Goal: Task Accomplishment & Management: Complete application form

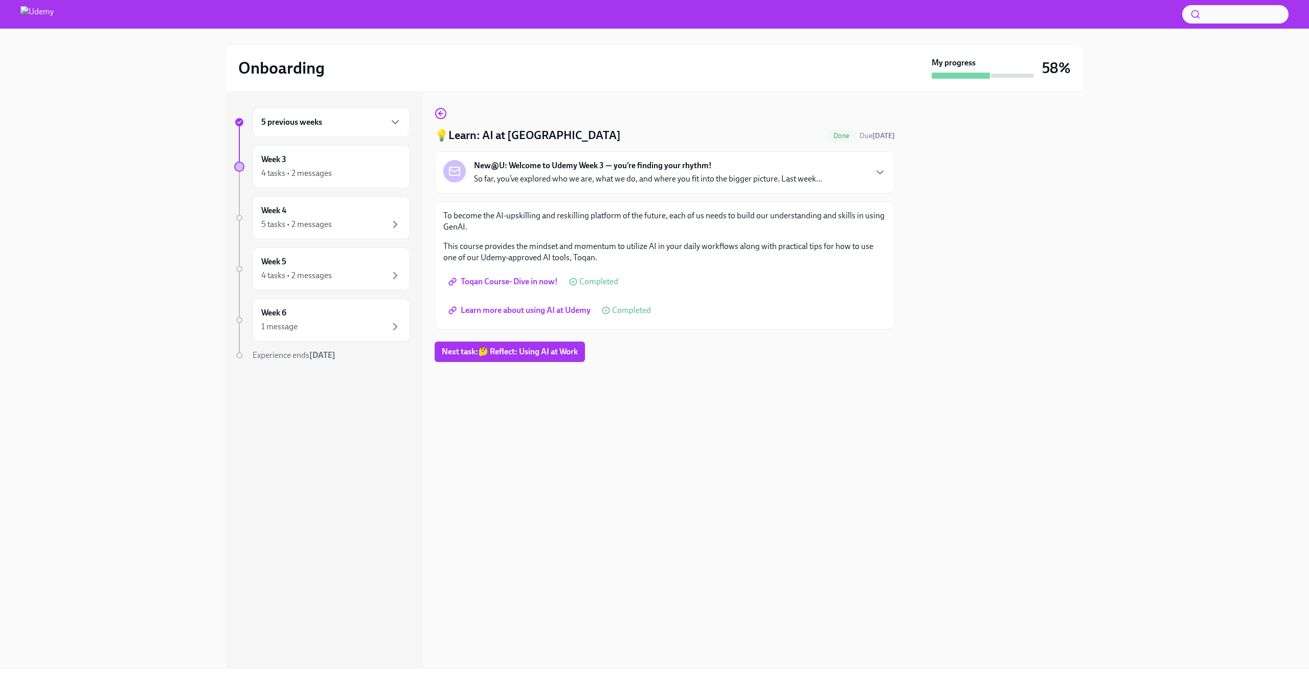
click at [533, 350] on span "Next task : 🤔 Reflect: Using AI at Work" at bounding box center [510, 352] width 136 height 10
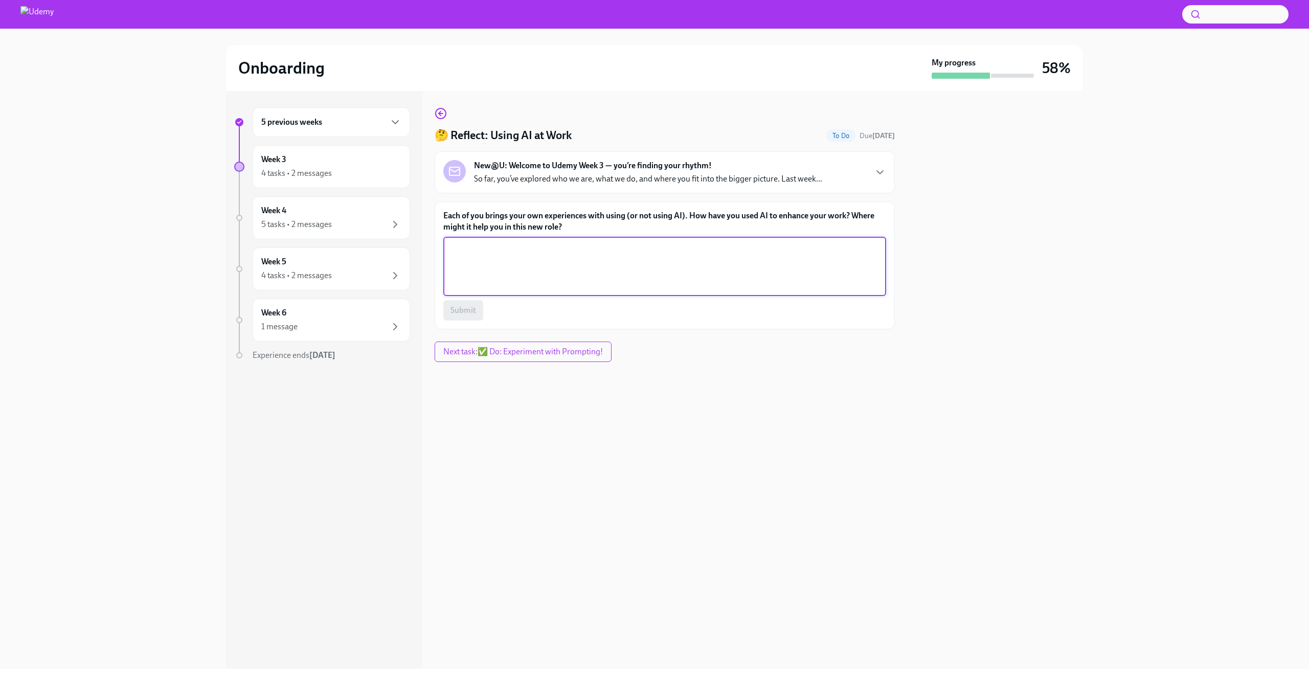
click at [565, 260] on textarea "Each of you brings your own experiences with using (or not using AI). How have …" at bounding box center [665, 266] width 431 height 49
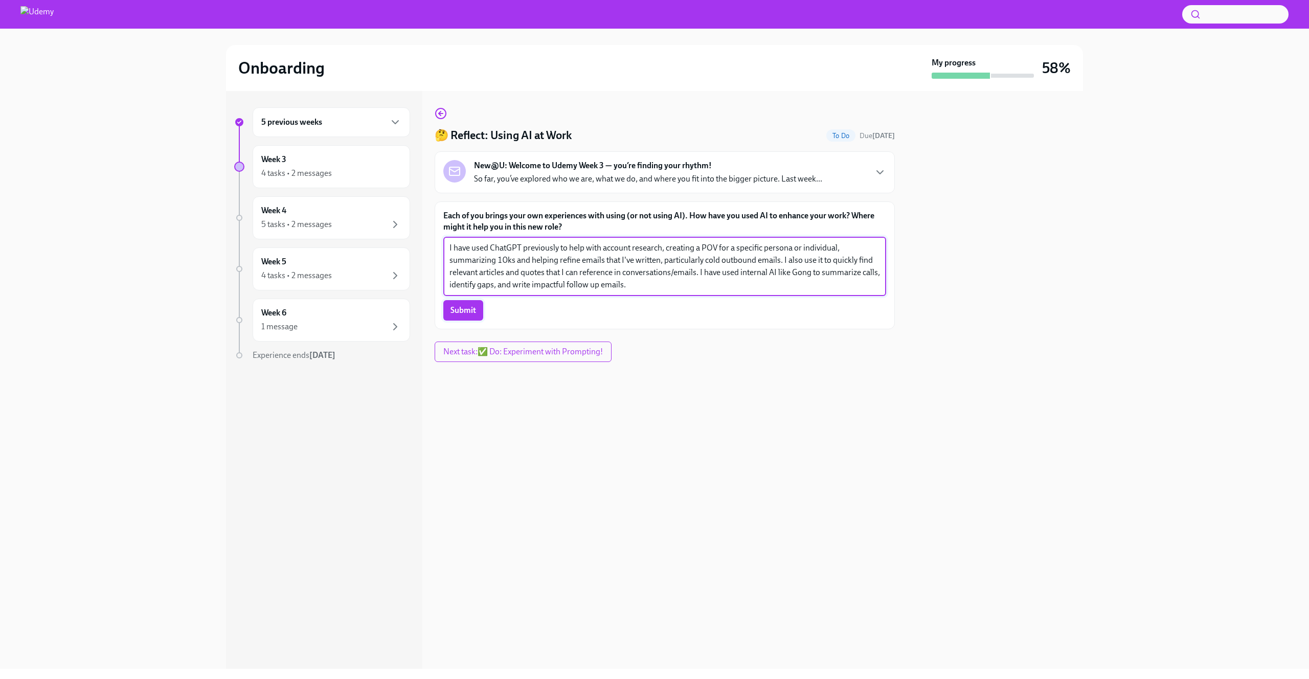
type textarea "I have used ChatGPT previously to help with account research, creating a POV fo…"
click at [454, 308] on span "Submit" at bounding box center [464, 310] width 26 height 10
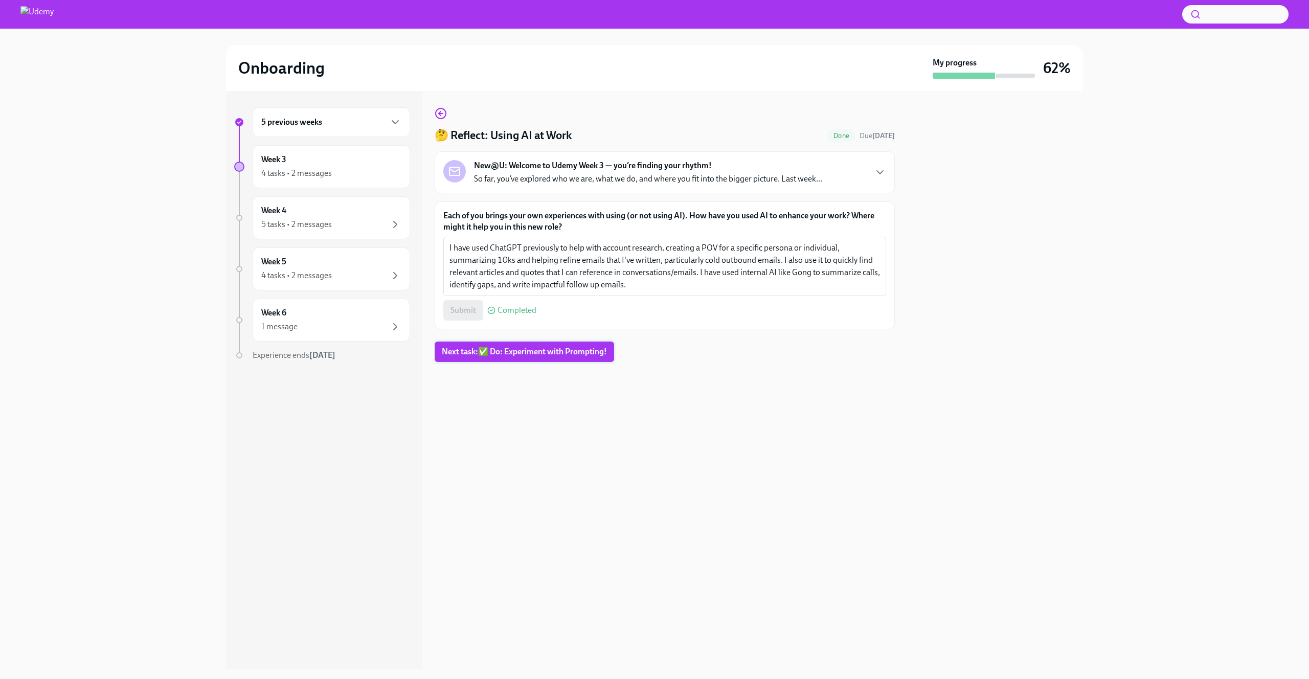
click at [544, 352] on span "Next task : ✅ Do: Experiment with Prompting!" at bounding box center [524, 352] width 165 height 10
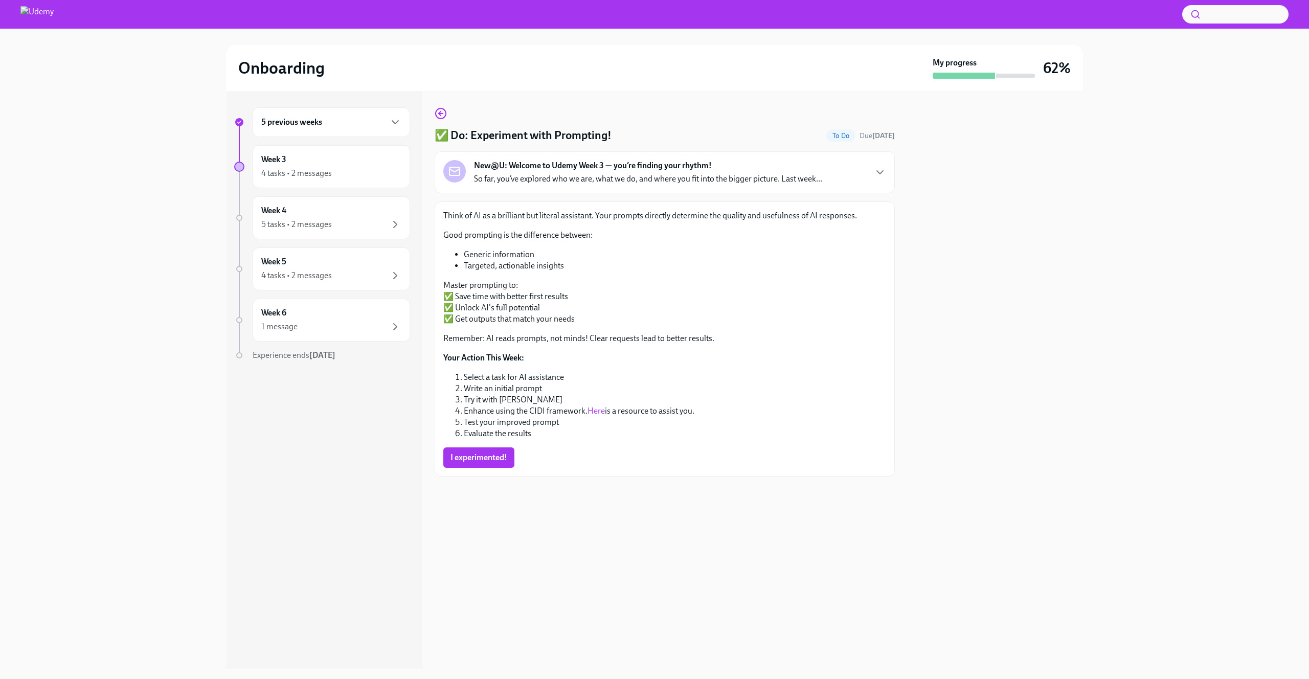
click at [600, 413] on link "Here" at bounding box center [596, 411] width 17 height 10
